Goal: Information Seeking & Learning: Learn about a topic

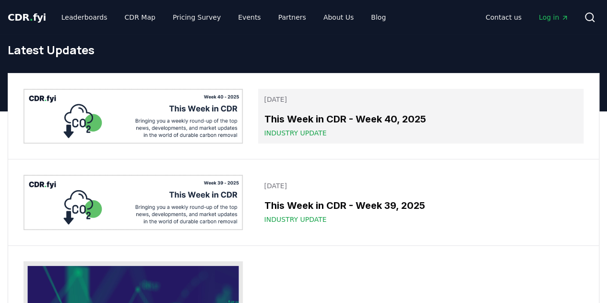
click at [320, 113] on h3 "This Week in CDR - Week 40, 2025" at bounding box center [421, 119] width 314 height 14
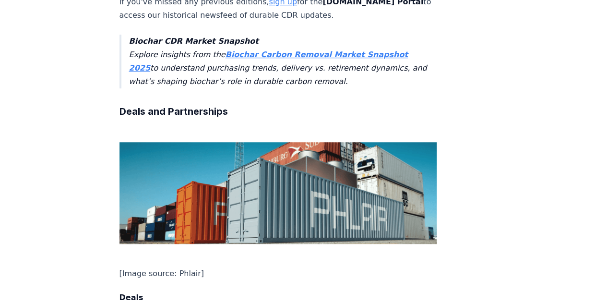
scroll to position [432, 0]
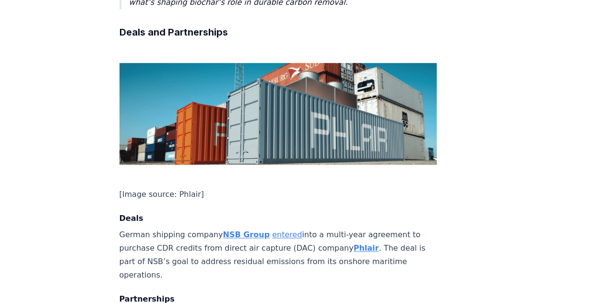
click at [319, 228] on p "German shipping company NSB Group entered into a multi-year agreement to purcha…" at bounding box center [279, 255] width 318 height 54
drag, startPoint x: 227, startPoint y: 209, endPoint x: 265, endPoint y: 211, distance: 38.4
click at [265, 228] on p "German shipping company NSB Group entered into a multi-year agreement to purcha…" at bounding box center [279, 255] width 318 height 54
click at [199, 228] on p "German shipping company NSB Group entered into a multi-year agreement to purcha…" at bounding box center [279, 255] width 318 height 54
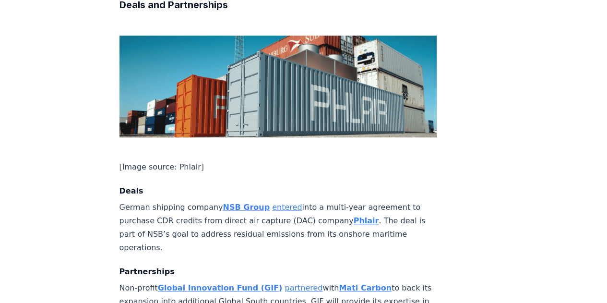
scroll to position [480, 0]
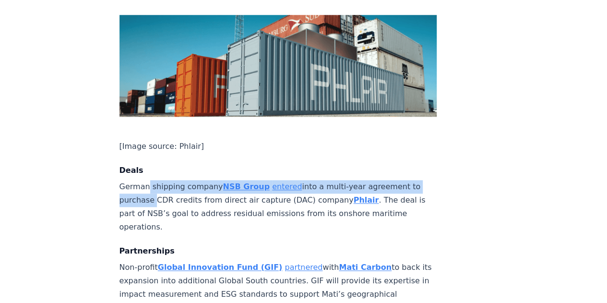
drag, startPoint x: 145, startPoint y: 152, endPoint x: 149, endPoint y: 164, distance: 12.6
click at [149, 180] on p "German shipping company NSB Group entered into a multi-year agreement to purcha…" at bounding box center [279, 207] width 318 height 54
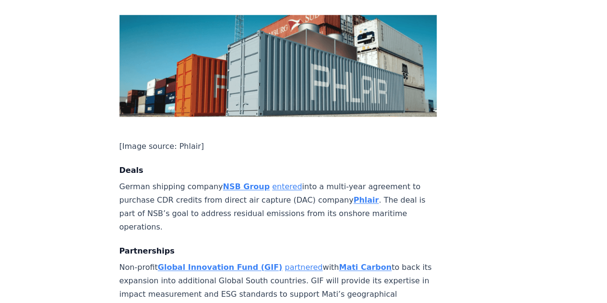
click at [155, 180] on p "German shipping company NSB Group entered into a multi-year agreement to purcha…" at bounding box center [279, 207] width 318 height 54
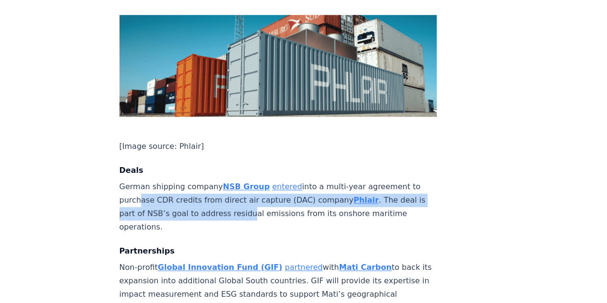
drag, startPoint x: 137, startPoint y: 163, endPoint x: 243, endPoint y: 173, distance: 106.5
click at [243, 180] on p "German shipping company NSB Group entered into a multi-year agreement to purcha…" at bounding box center [279, 207] width 318 height 54
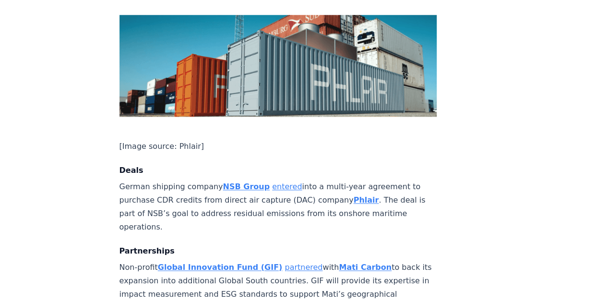
click at [250, 180] on p "German shipping company NSB Group entered into a multi-year agreement to purcha…" at bounding box center [279, 207] width 318 height 54
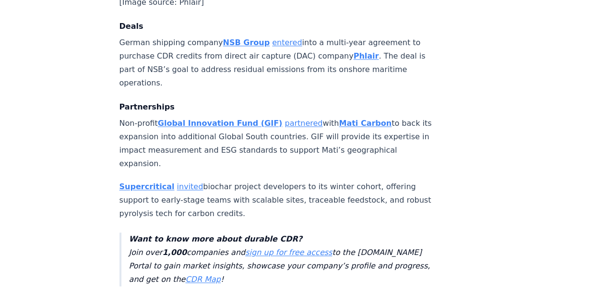
scroll to position [672, 0]
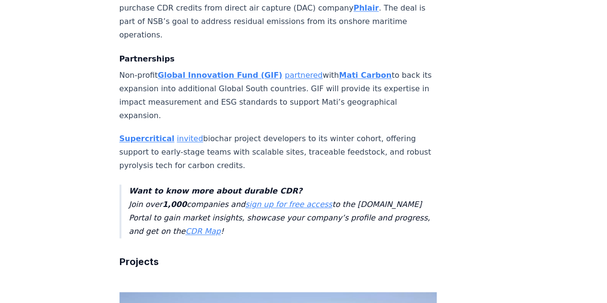
click at [220, 132] on p "Supercritical invited biochar project developers to its winter cohort, offering…" at bounding box center [279, 152] width 318 height 40
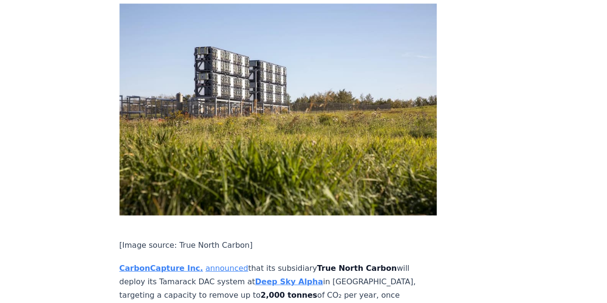
scroll to position [1008, 0]
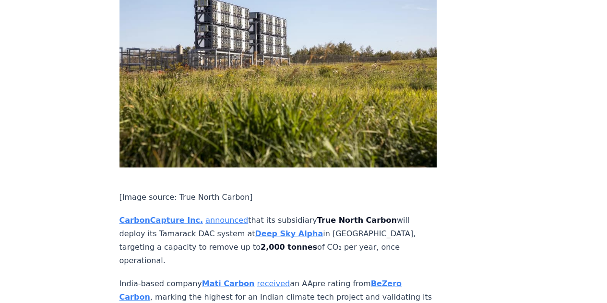
click at [205, 214] on p "CarbonCapture Inc. announced that its subsidiary True North Carbon will deploy …" at bounding box center [279, 241] width 318 height 54
drag, startPoint x: 168, startPoint y: 180, endPoint x: 181, endPoint y: 182, distance: 13.6
click at [181, 214] on p "CarbonCapture Inc. announced that its subsidiary True North Carbon will deploy …" at bounding box center [279, 241] width 318 height 54
click at [261, 242] on strong "2,000 tonnes" at bounding box center [289, 246] width 57 height 9
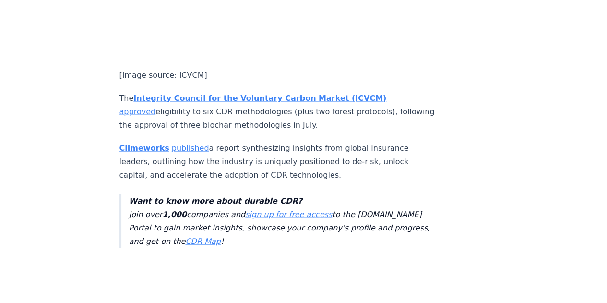
scroll to position [2736, 0]
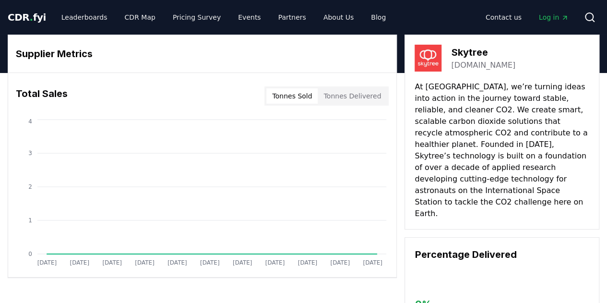
click at [294, 94] on button "Tonnes Sold" at bounding box center [291, 95] width 51 height 15
